Goal: Navigation & Orientation: Find specific page/section

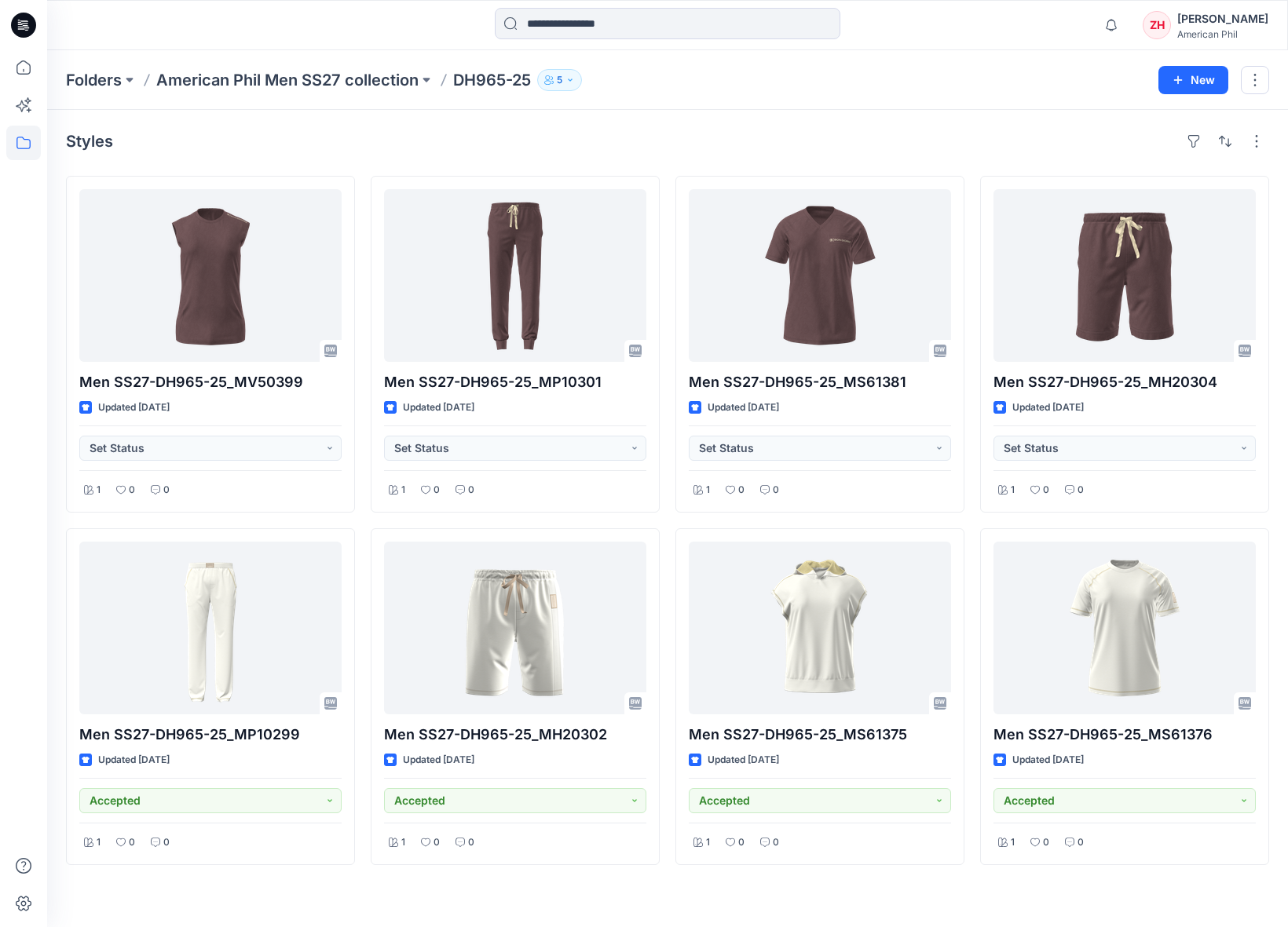
click at [854, 133] on div "Styles" at bounding box center [667, 141] width 1203 height 25
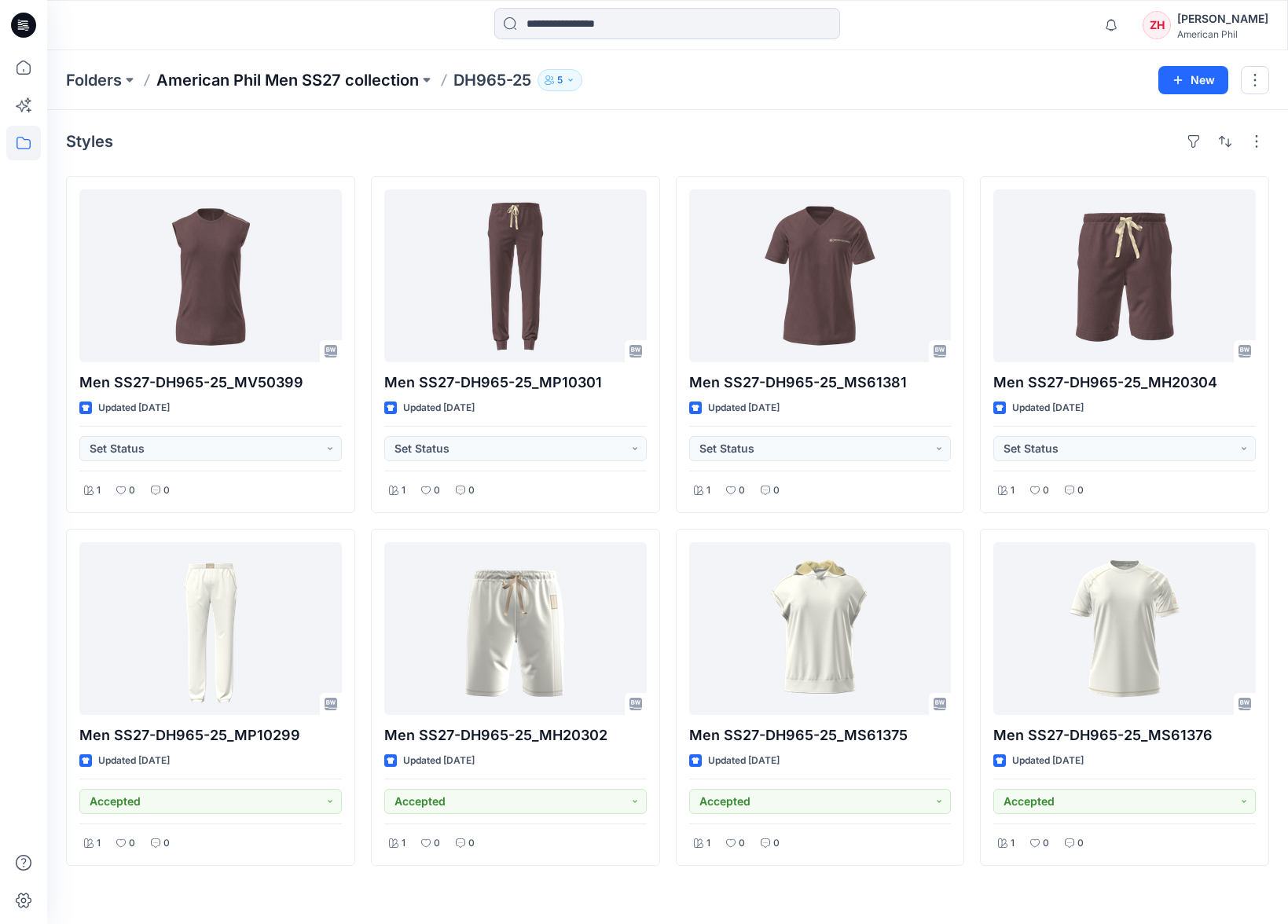
click at [175, 72] on p "American Phil Men SS27 collection" at bounding box center [288, 80] width 263 height 22
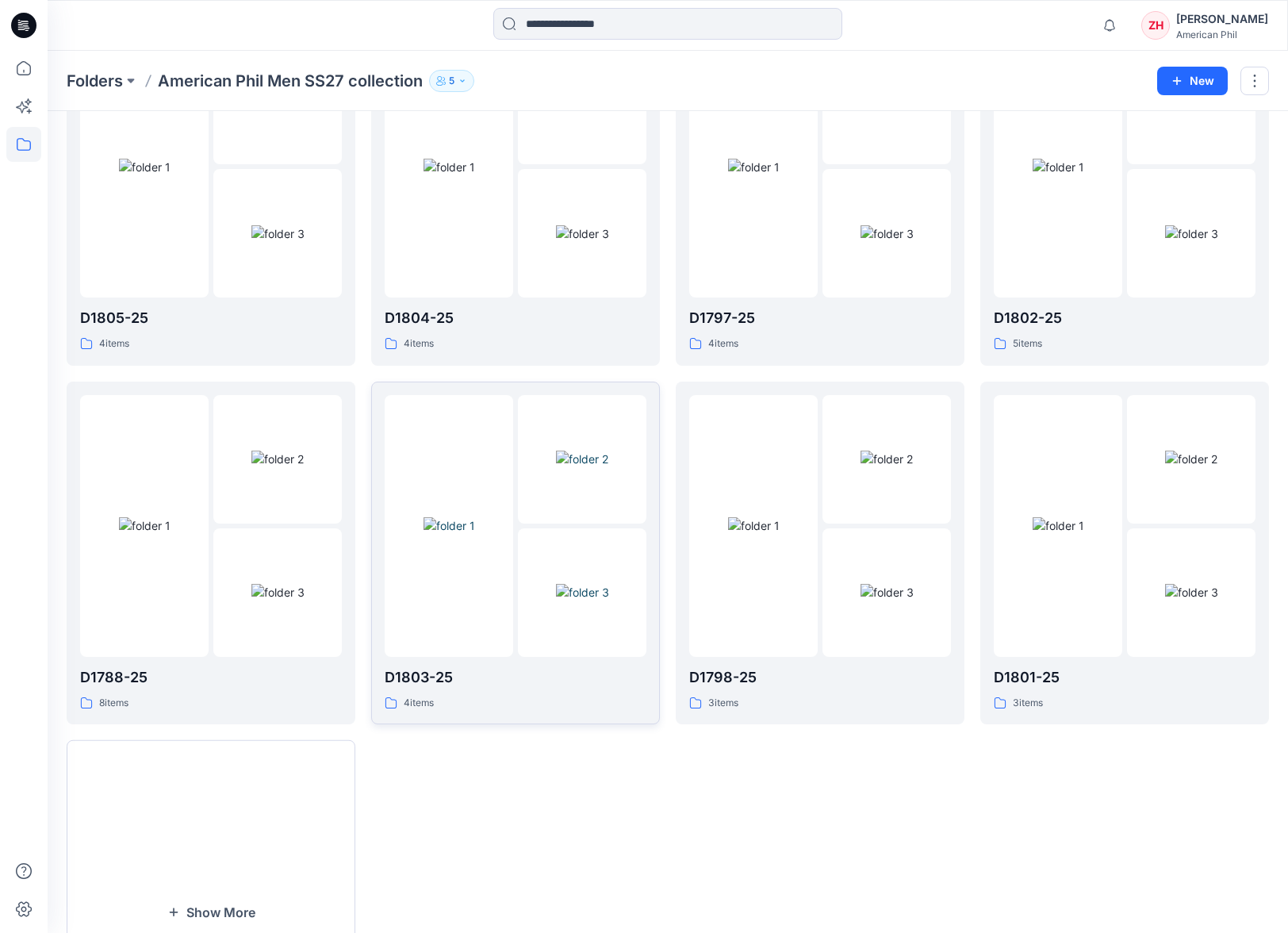
scroll to position [301, 0]
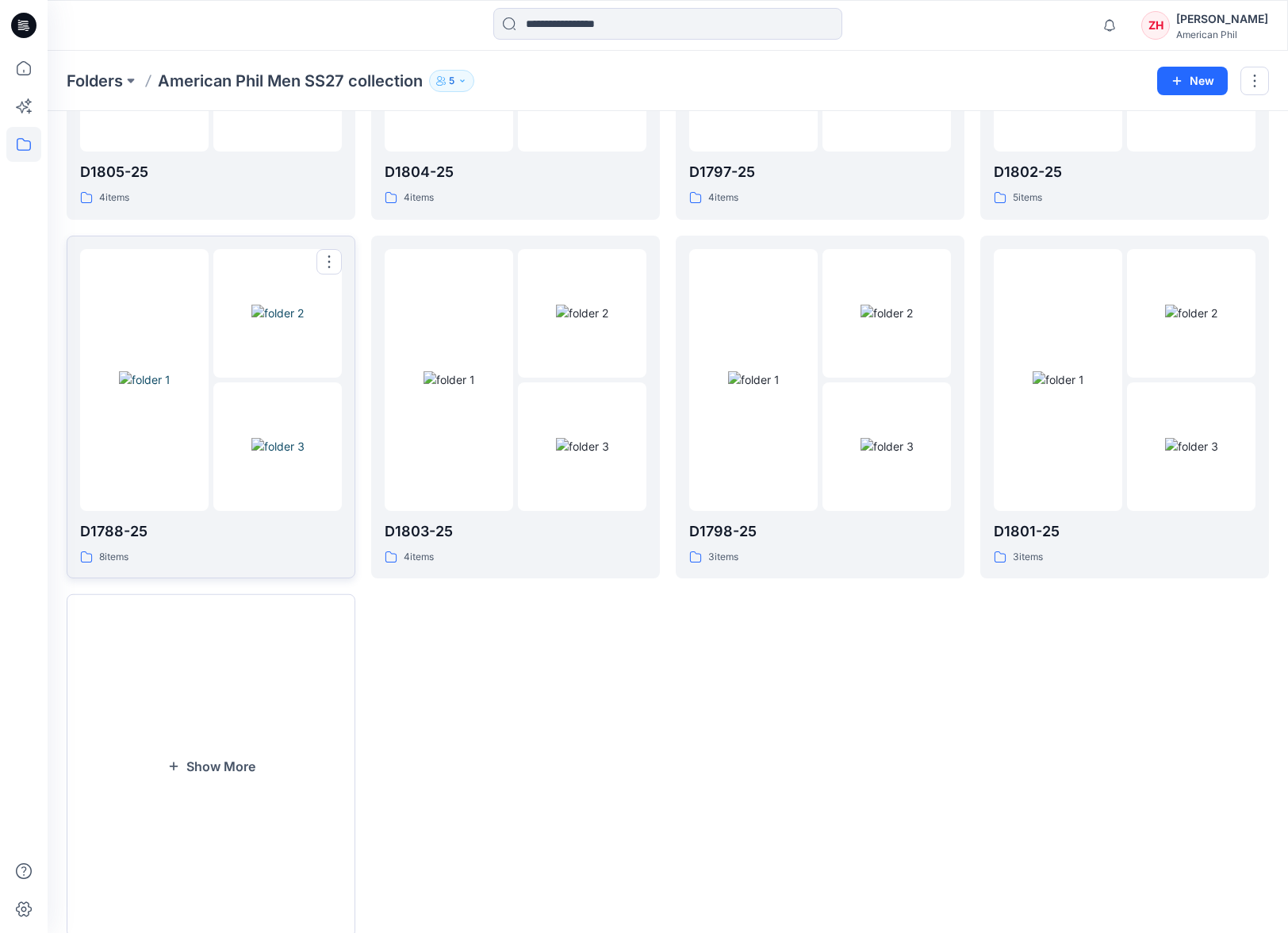
click at [170, 371] on img at bounding box center [145, 379] width 52 height 16
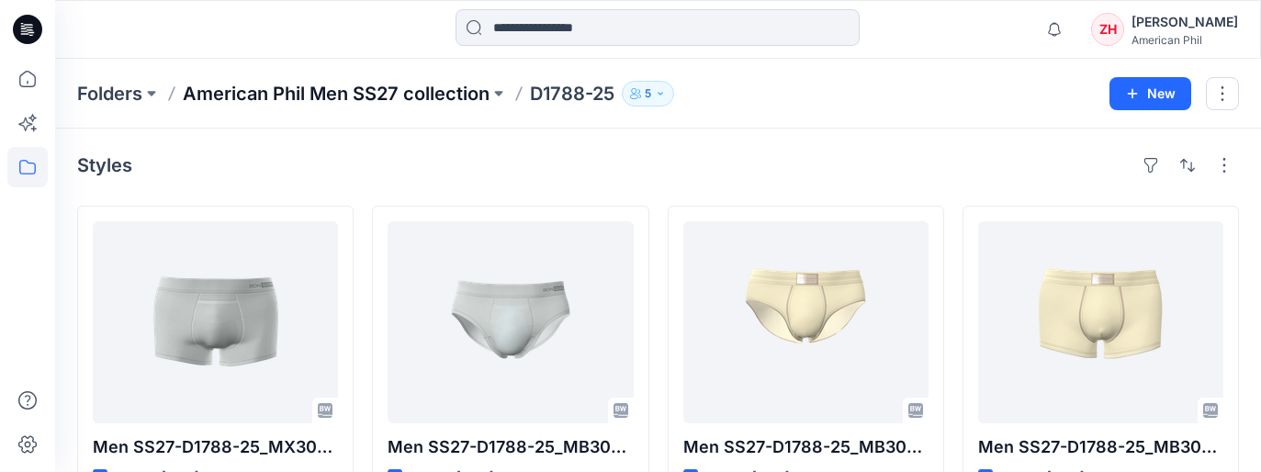
click at [453, 95] on p "American Phil Men SS27 collection" at bounding box center [336, 94] width 307 height 26
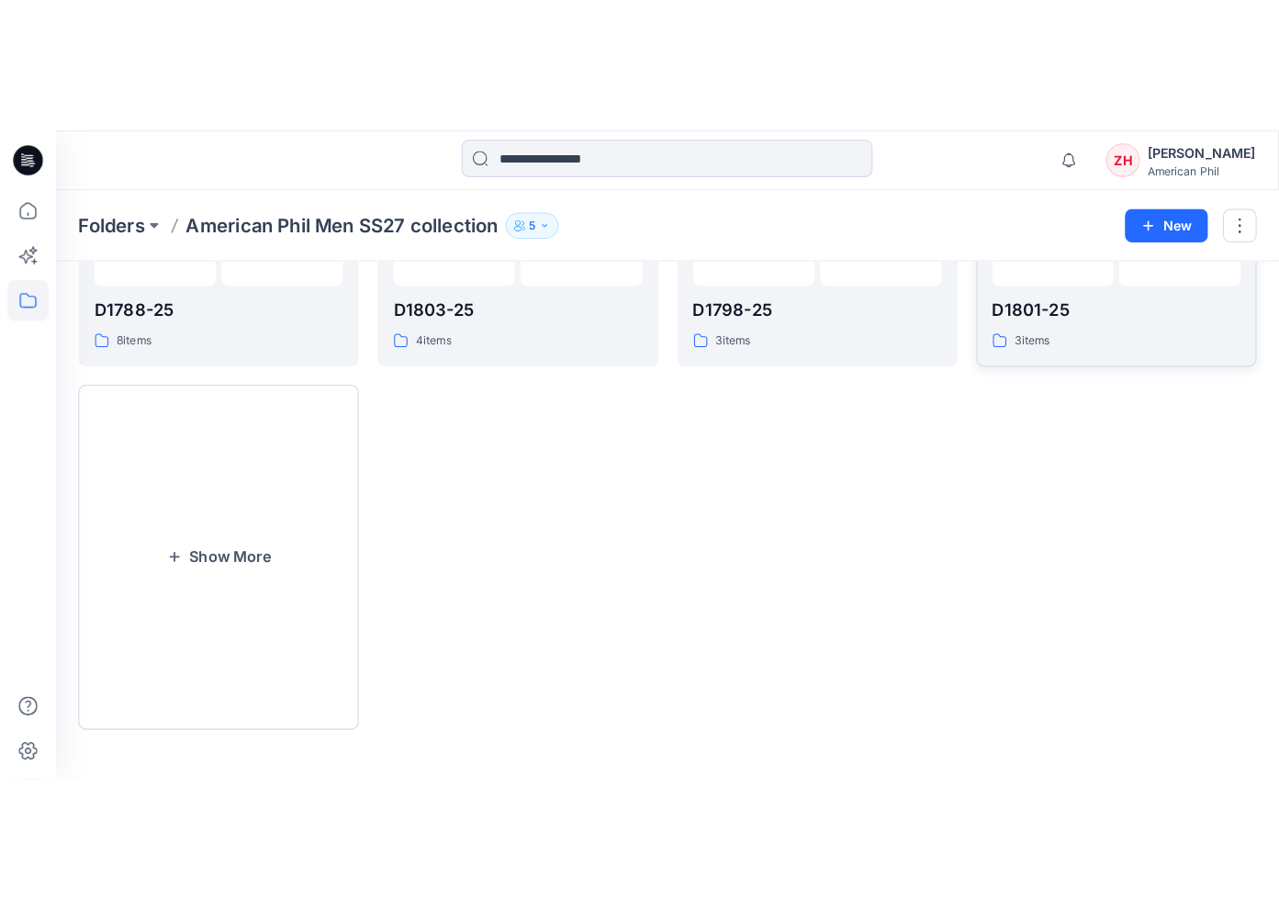
scroll to position [275, 0]
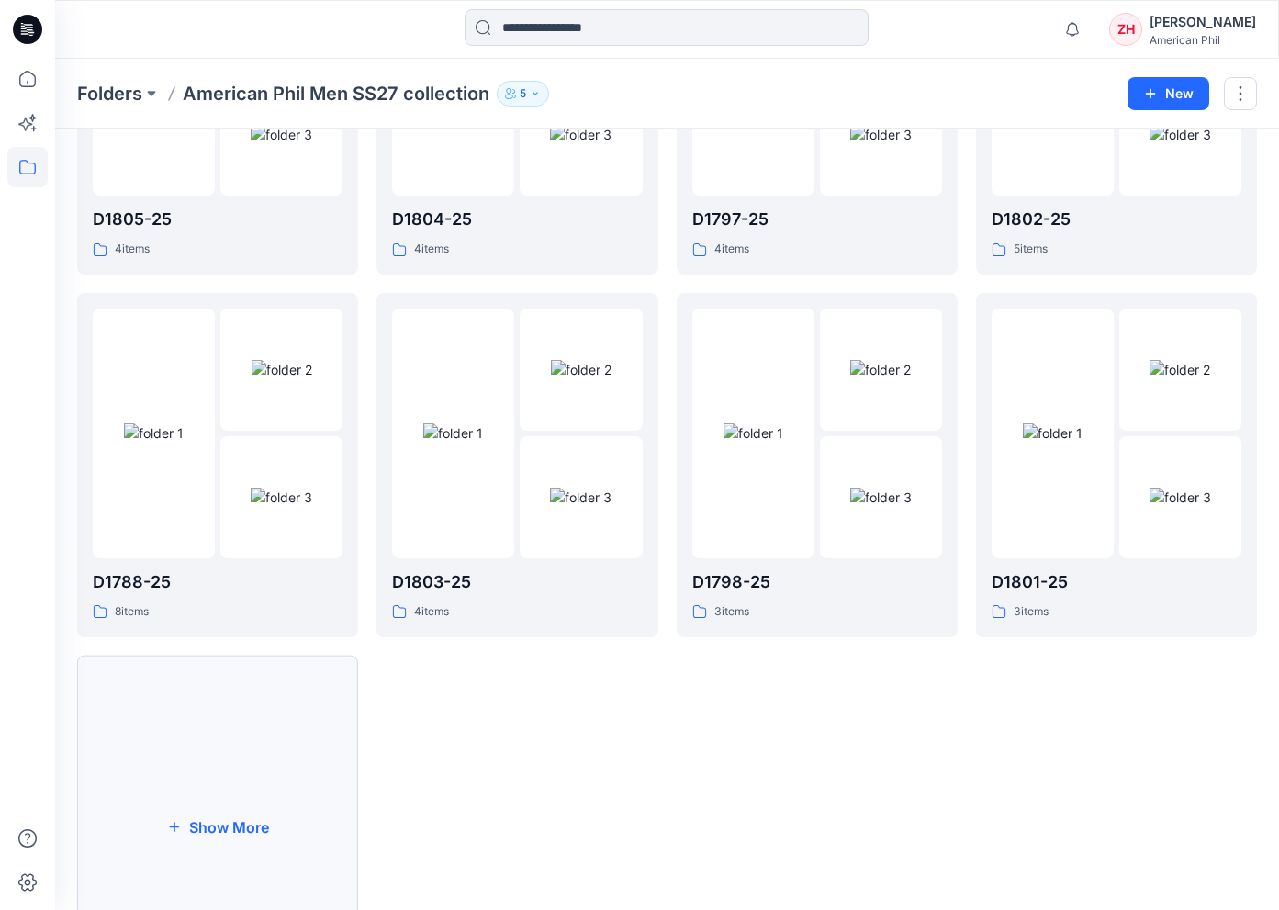
drag, startPoint x: 256, startPoint y: 770, endPoint x: 275, endPoint y: 767, distance: 19.6
click at [256, 770] on button "Show More" at bounding box center [217, 828] width 281 height 344
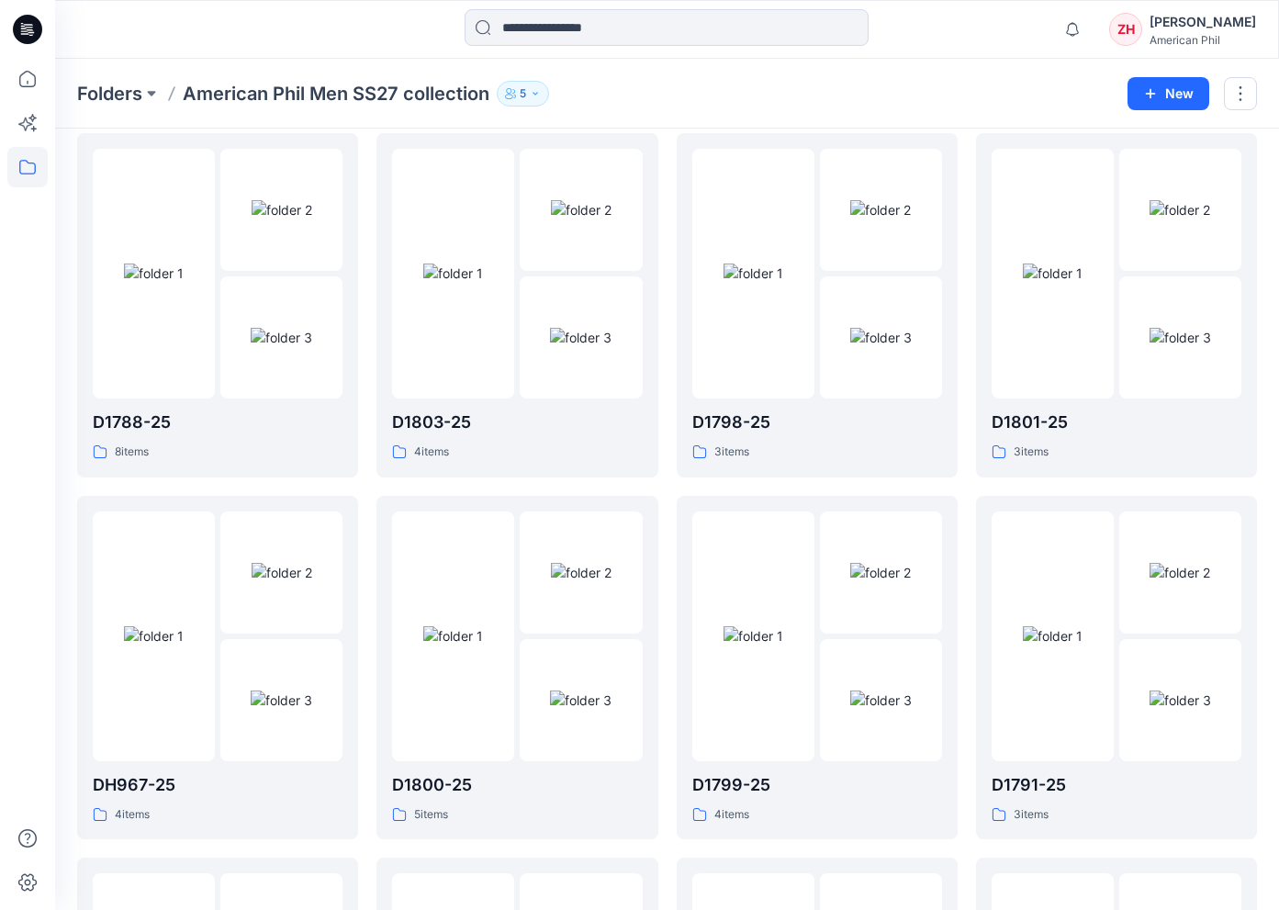
scroll to position [58, 0]
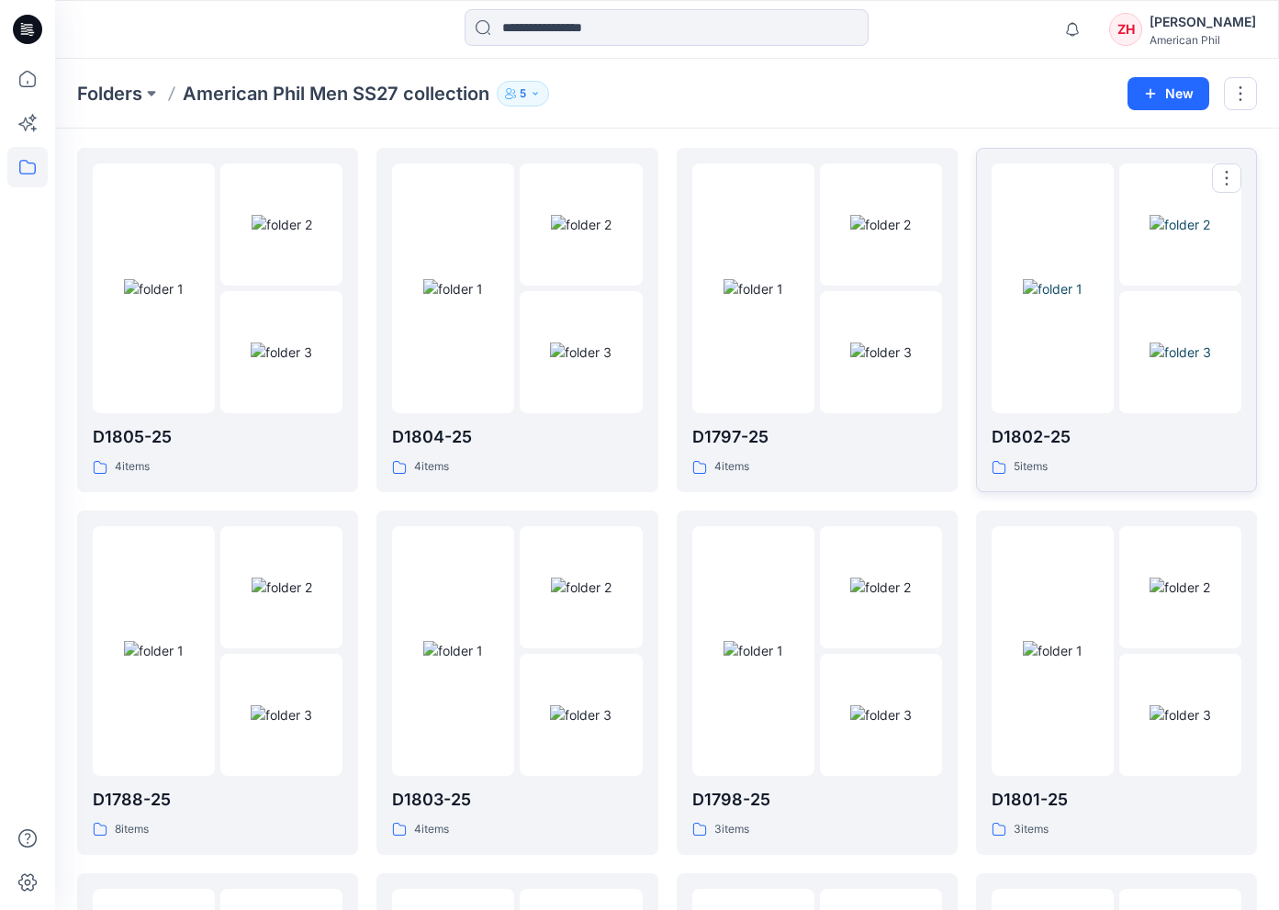
click at [1080, 298] on img at bounding box center [1053, 288] width 60 height 19
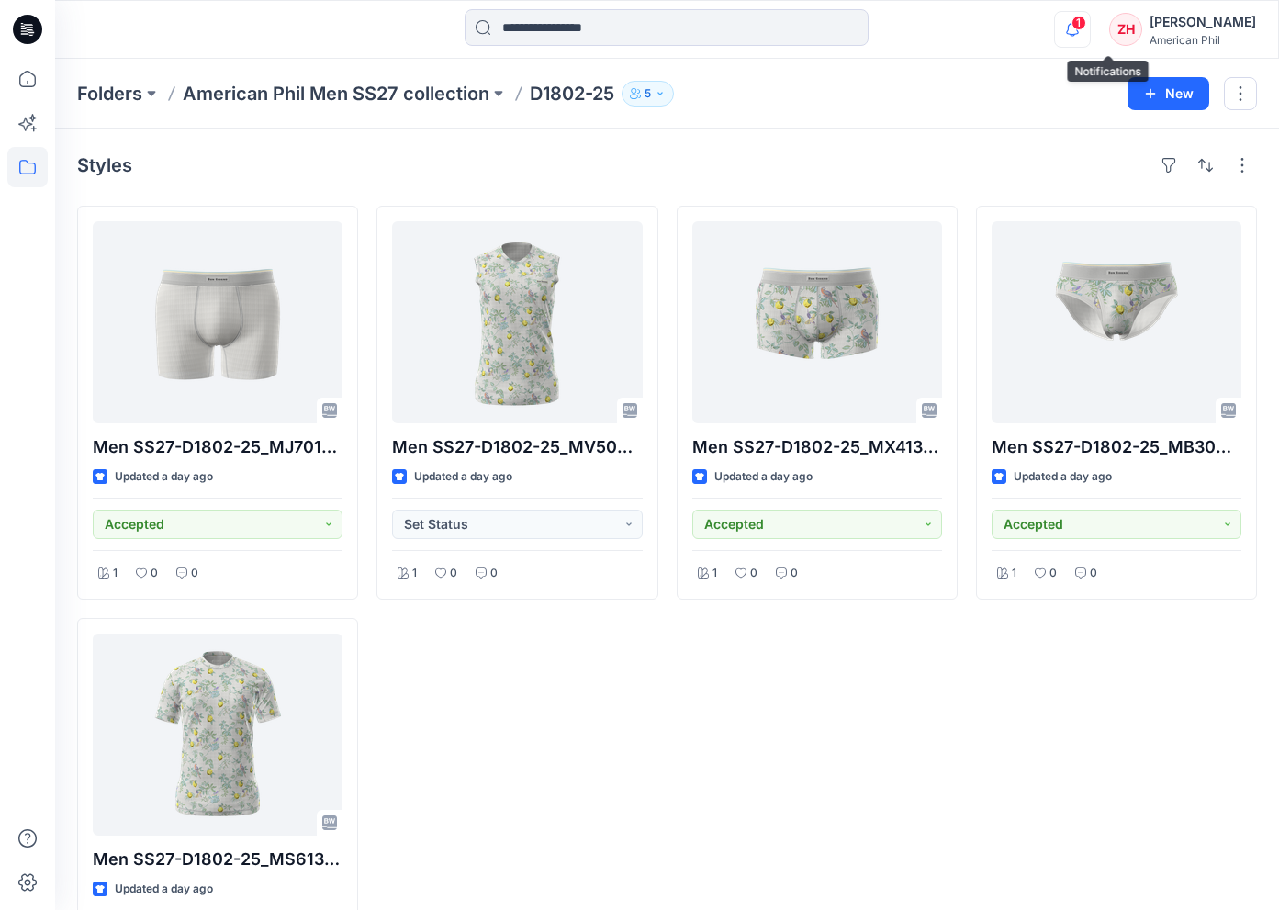
drag, startPoint x: 1114, startPoint y: 20, endPoint x: 1122, endPoint y: 15, distance: 9.9
click at [1086, 20] on span "1" at bounding box center [1079, 23] width 15 height 15
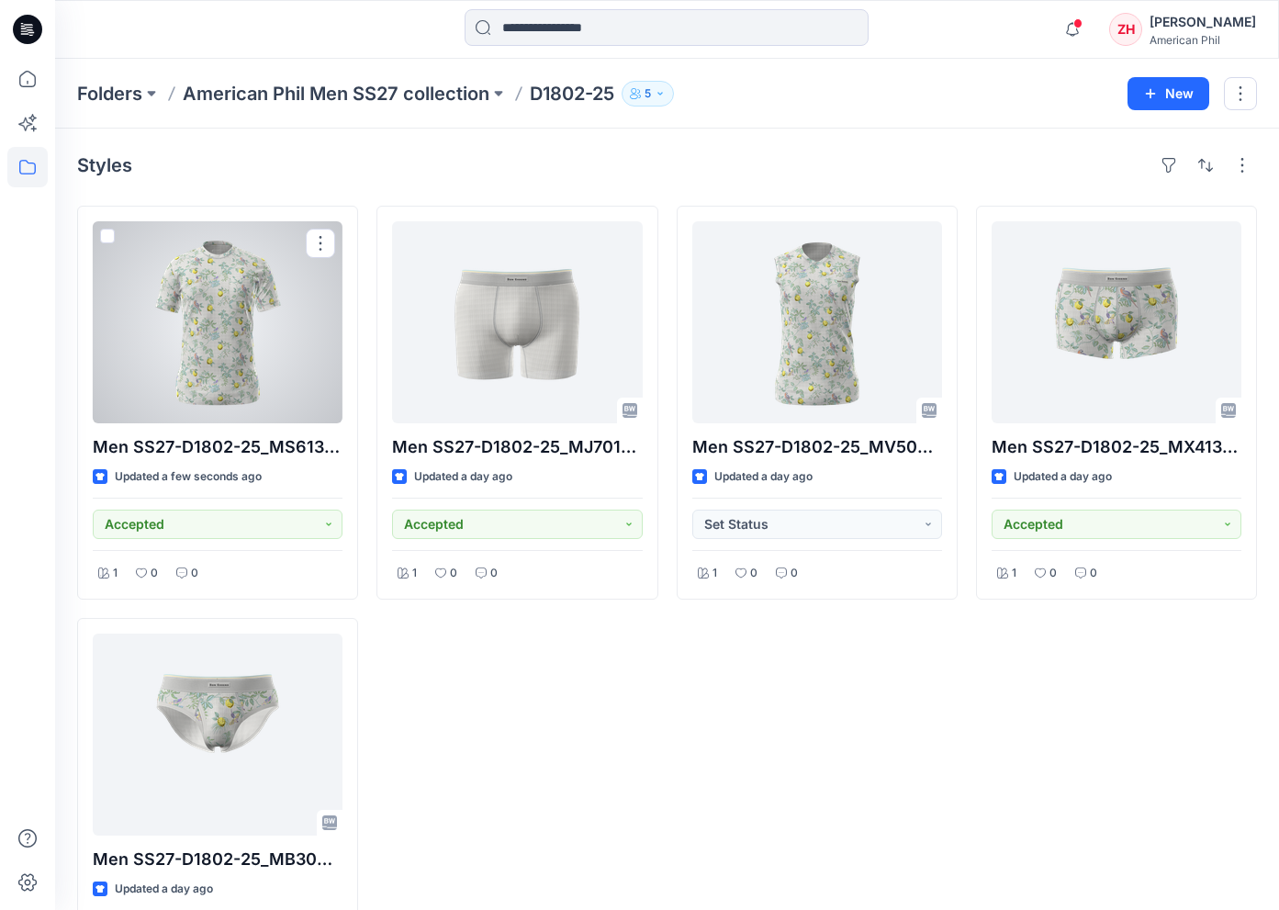
drag, startPoint x: 249, startPoint y: 398, endPoint x: 264, endPoint y: 391, distance: 16.0
click at [250, 397] on div at bounding box center [218, 322] width 250 height 202
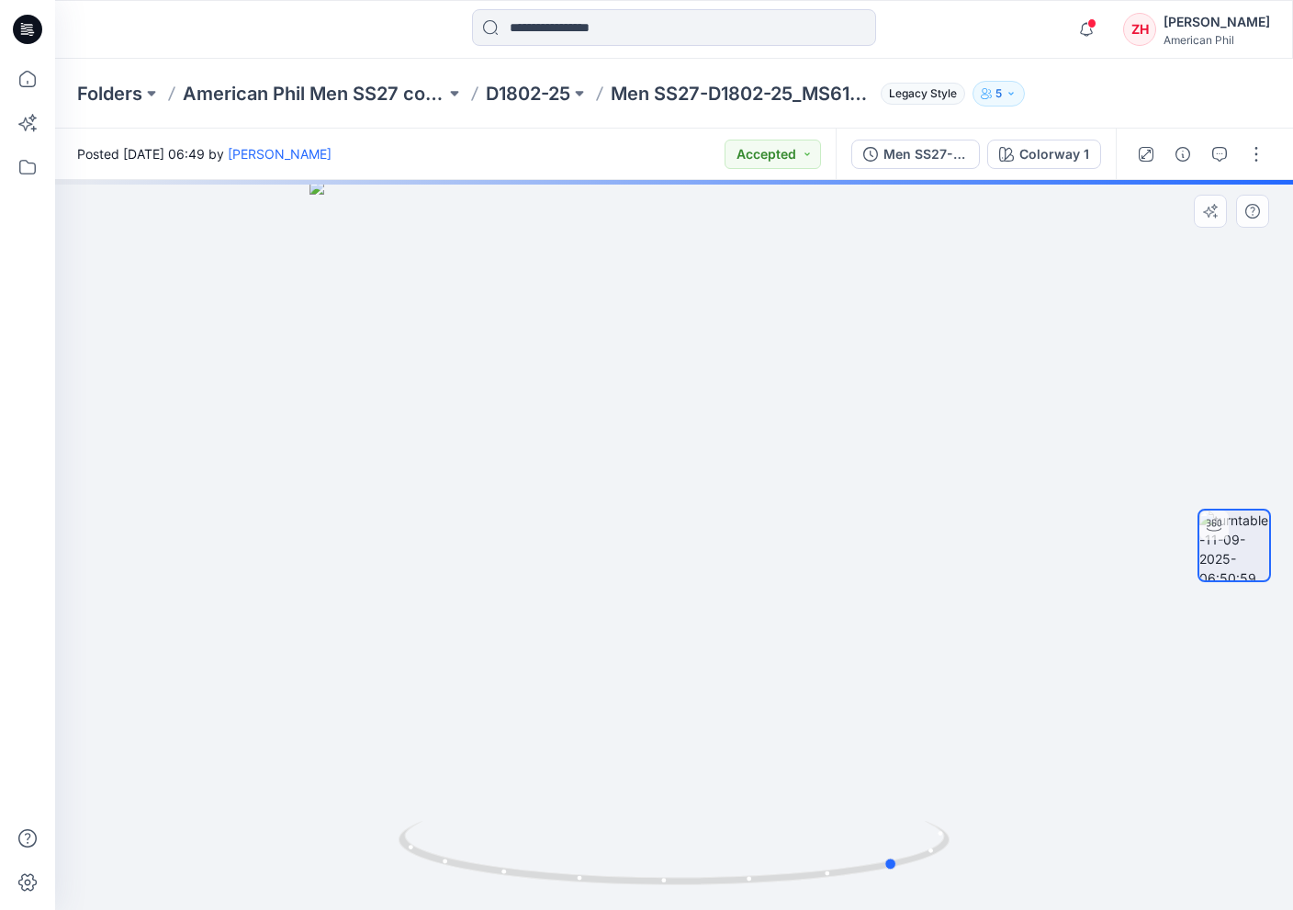
drag, startPoint x: 863, startPoint y: 401, endPoint x: 537, endPoint y: 390, distance: 326.1
click at [537, 390] on div at bounding box center [674, 545] width 1238 height 730
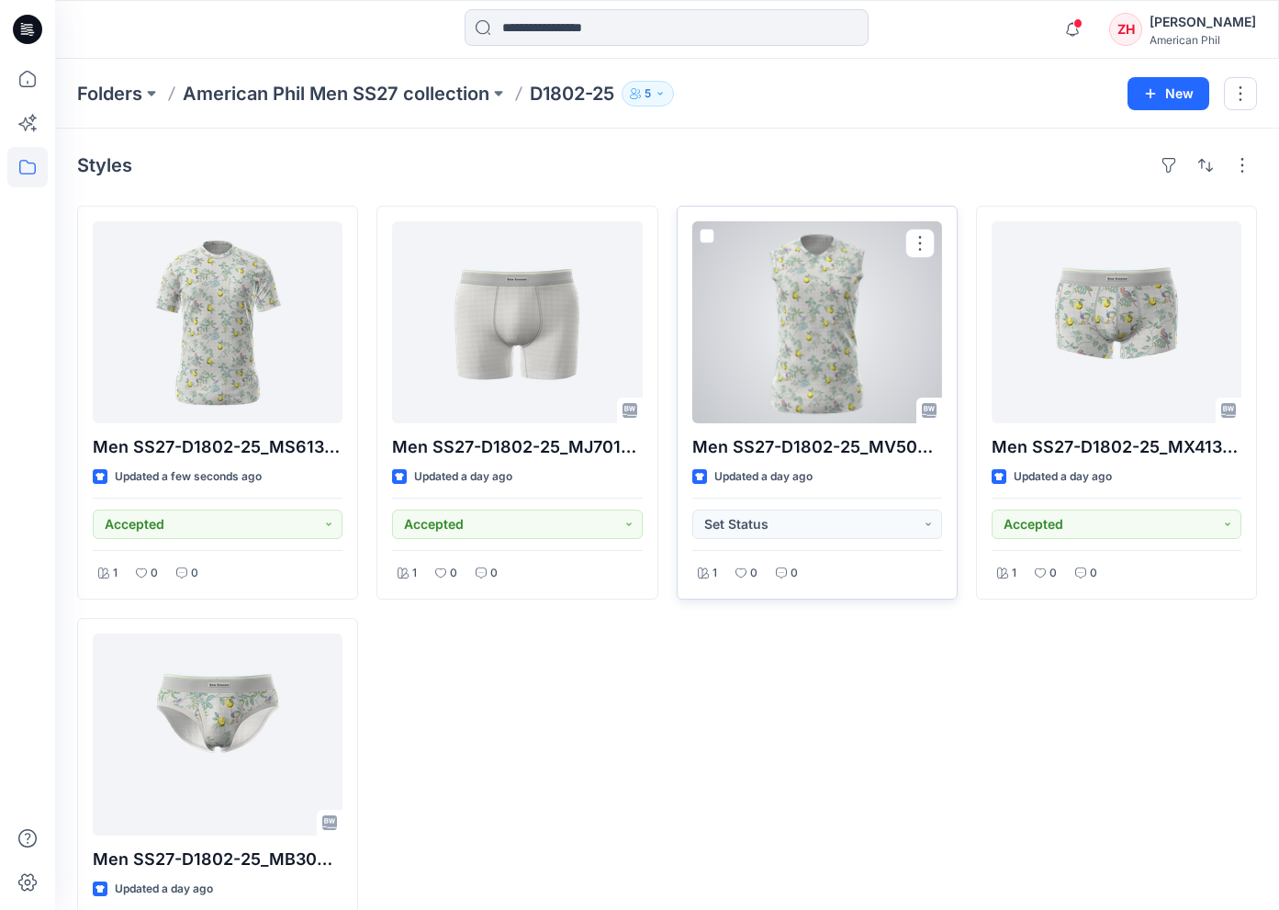
click at [802, 297] on div at bounding box center [817, 322] width 250 height 202
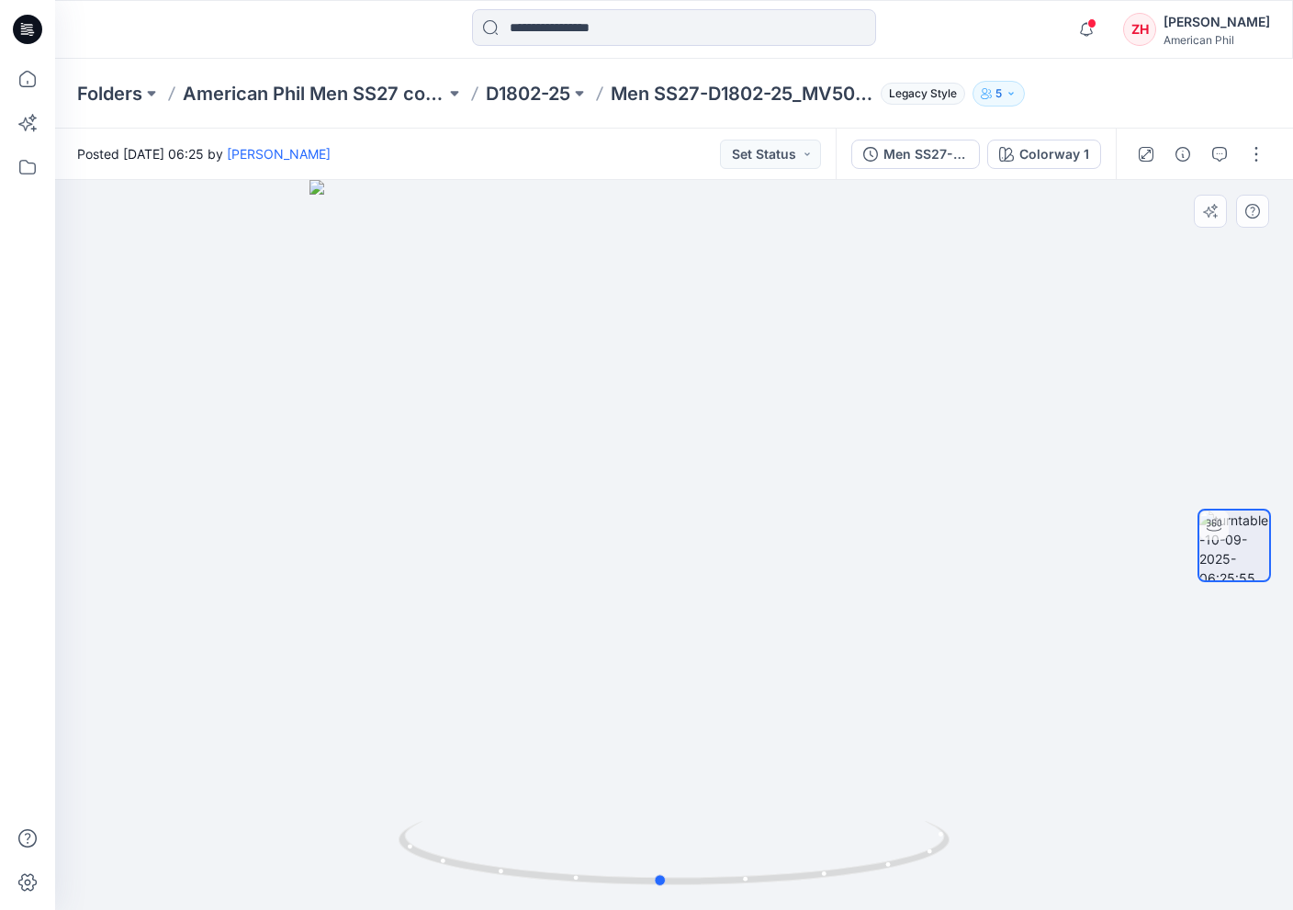
drag, startPoint x: 869, startPoint y: 426, endPoint x: 865, endPoint y: 403, distance: 23.2
click at [878, 411] on div at bounding box center [674, 545] width 1238 height 730
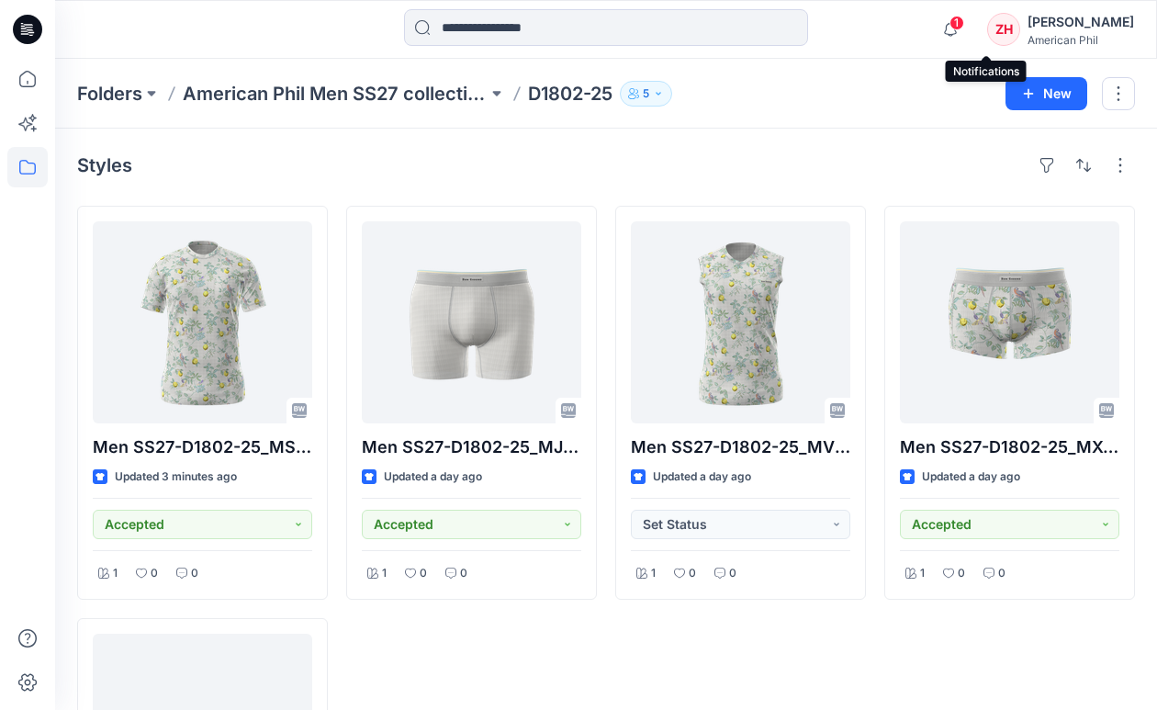
click at [964, 21] on span "1" at bounding box center [956, 23] width 15 height 15
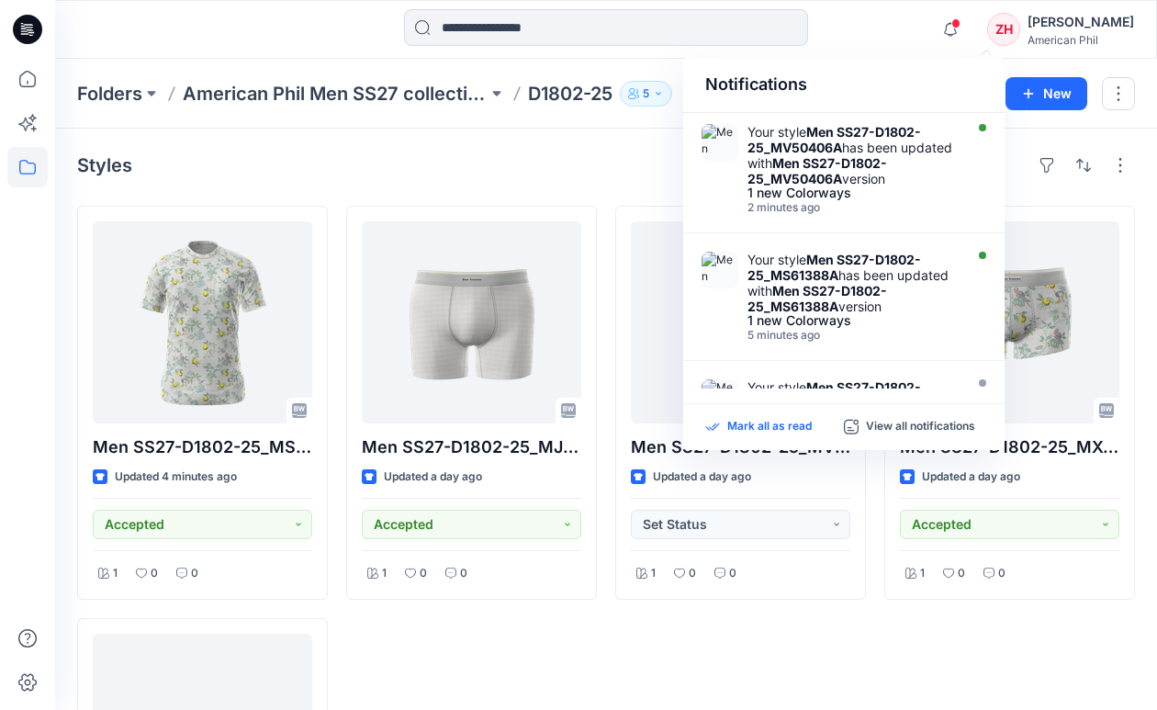
click at [770, 431] on p "Mark all as read" at bounding box center [769, 427] width 84 height 17
click at [904, 26] on div "Notifications Your style Men SS27-D1802-25_MV50406A has been updated with Men S…" at bounding box center [605, 29] width 1101 height 40
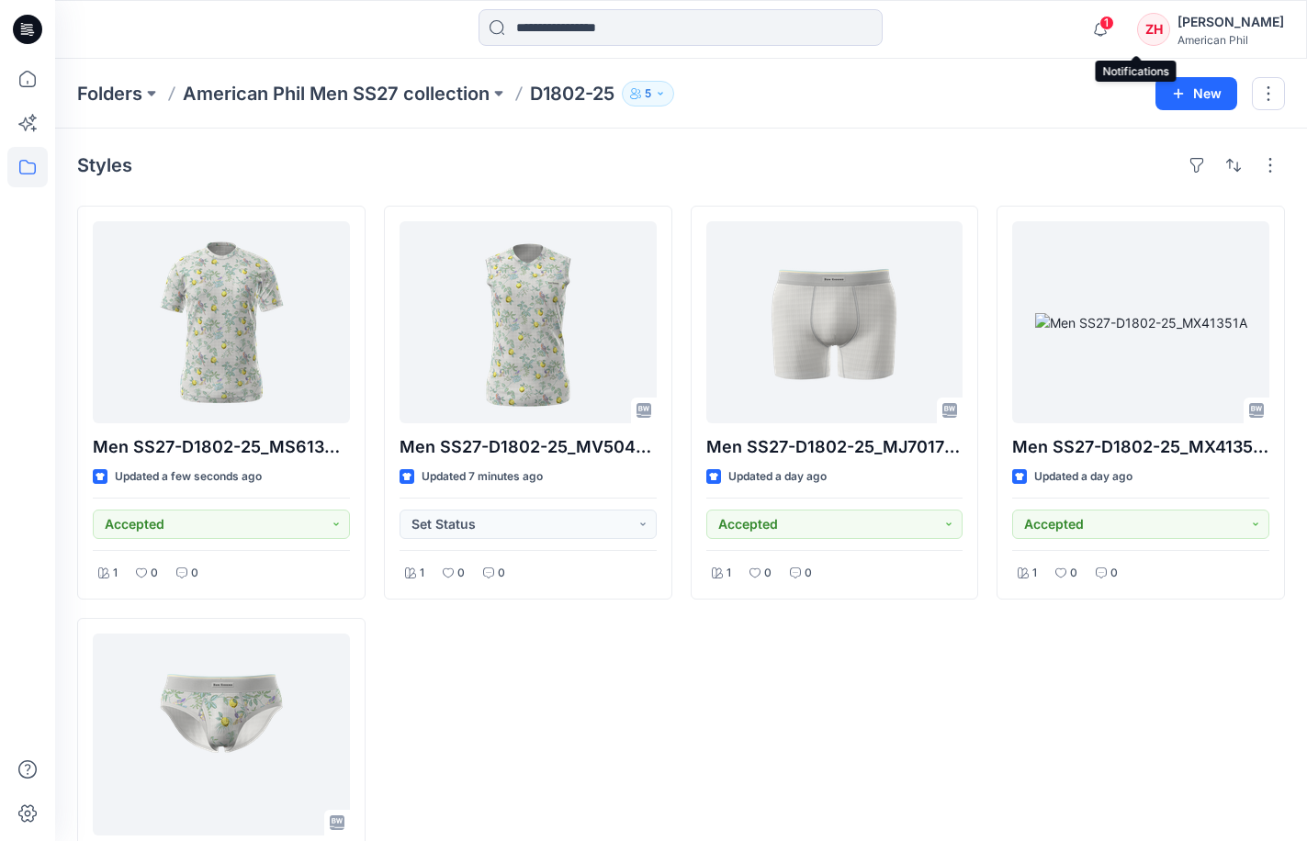
click at [1114, 26] on span "1" at bounding box center [1106, 23] width 15 height 15
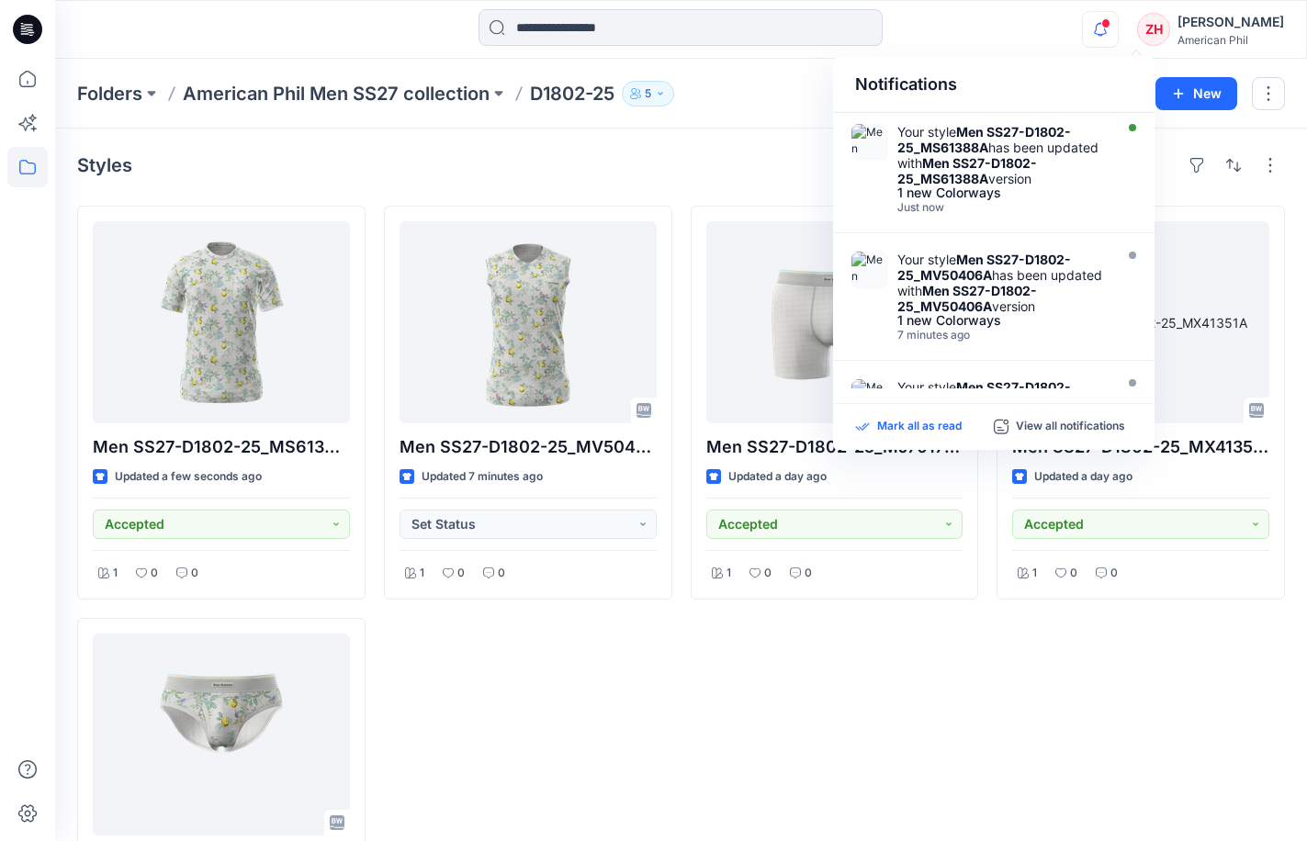
click at [925, 426] on p "Mark all as read" at bounding box center [919, 427] width 84 height 17
click at [937, 28] on div at bounding box center [680, 29] width 625 height 40
